Goal: Navigation & Orientation: Find specific page/section

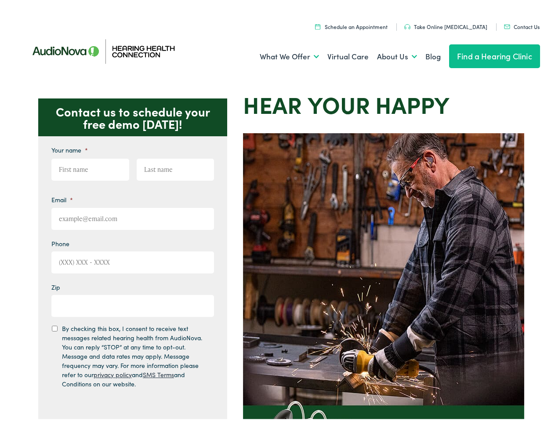
click at [277, 211] on img at bounding box center [383, 327] width 281 height 395
click at [281, 54] on link "What We Offer" at bounding box center [289, 54] width 59 height 32
click at [387, 54] on link "About Us" at bounding box center [397, 54] width 40 height 32
